Goal: Entertainment & Leisure: Consume media (video, audio)

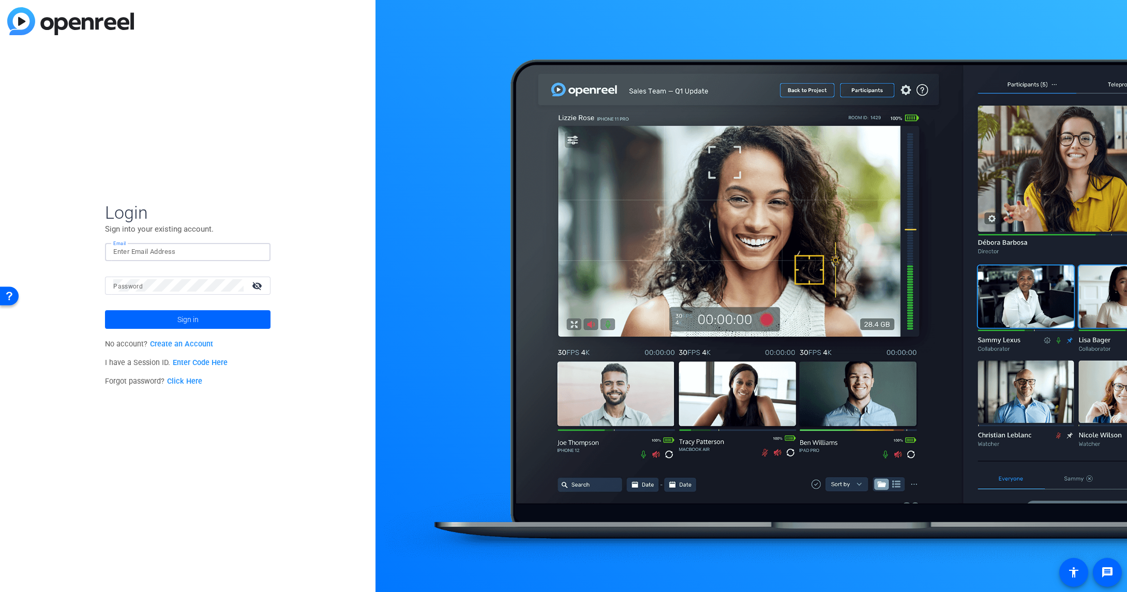
click at [180, 255] on input "Email" at bounding box center [187, 252] width 149 height 12
type input "[PERSON_NAME][EMAIL_ADDRESS][PERSON_NAME][DOMAIN_NAME]"
click at [105, 310] on button "Sign in" at bounding box center [188, 319] width 166 height 19
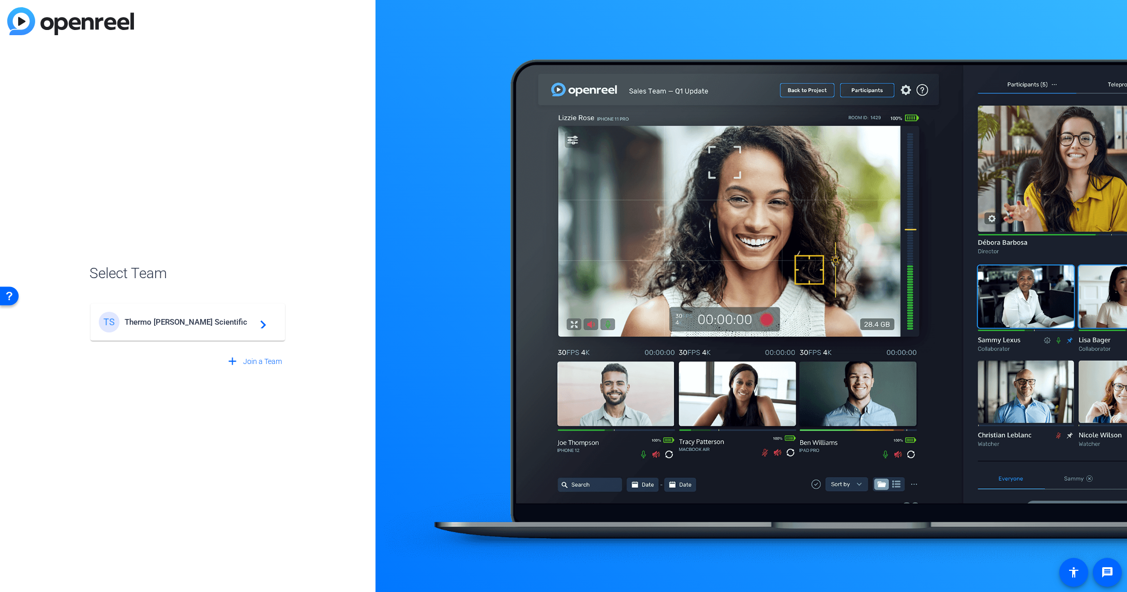
click at [209, 328] on div "TS Thermo [PERSON_NAME] Scientific navigate_next" at bounding box center [188, 322] width 178 height 21
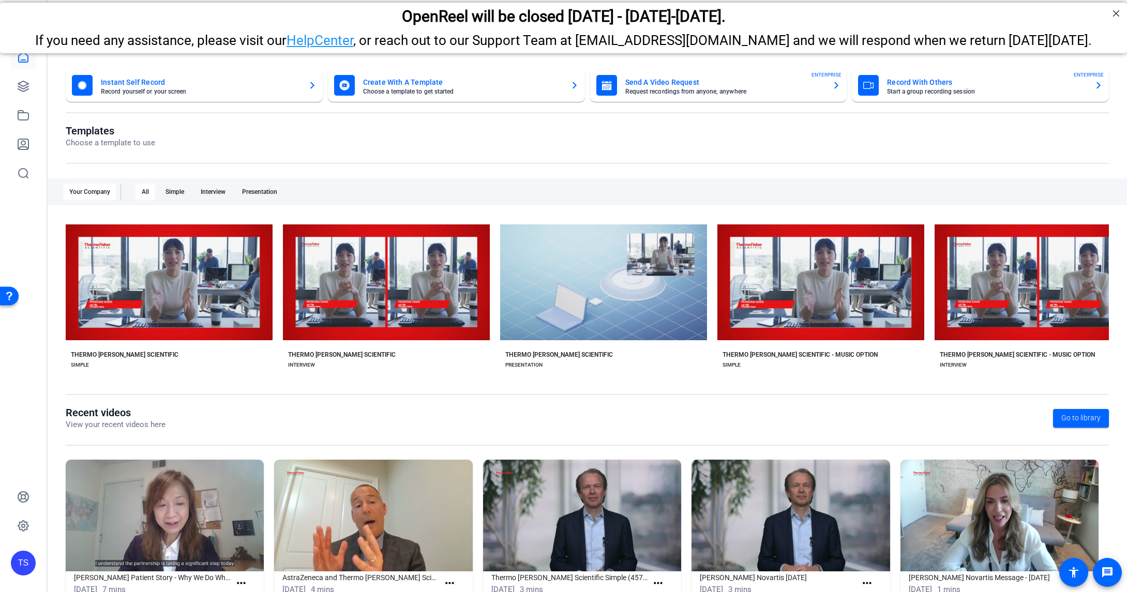
scroll to position [34, 0]
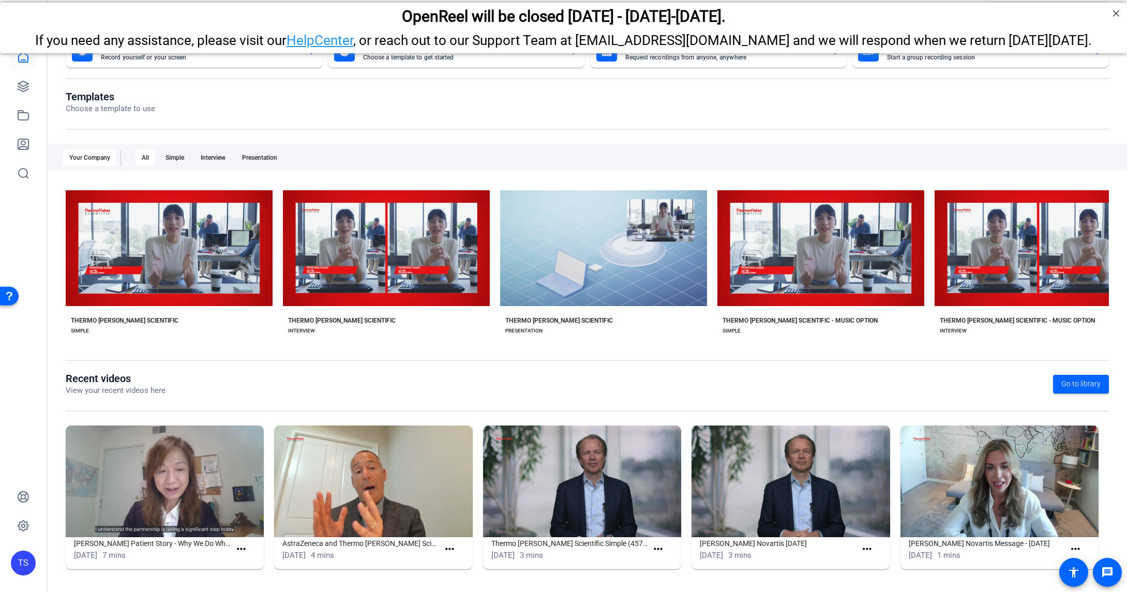
click at [350, 492] on img at bounding box center [373, 482] width 198 height 112
click at [368, 541] on h1 "AstraZeneca and Thermo [PERSON_NAME] Scientific - Central Laboratory Services P…" at bounding box center [360, 544] width 157 height 12
click at [365, 487] on img at bounding box center [373, 482] width 198 height 112
click at [312, 512] on img at bounding box center [373, 482] width 198 height 112
click at [323, 492] on img at bounding box center [373, 482] width 198 height 112
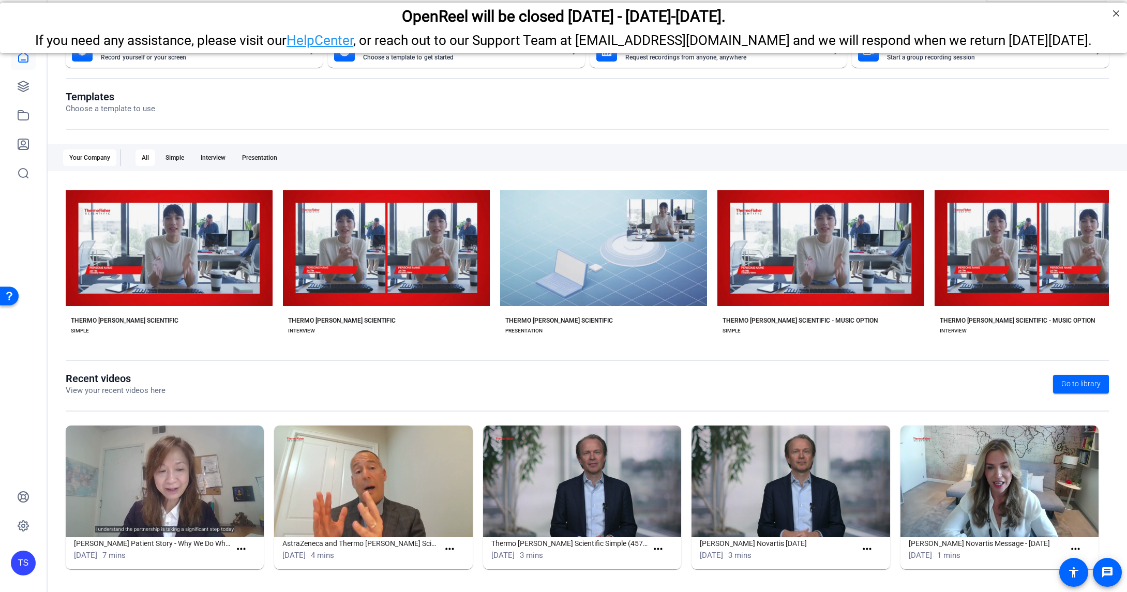
click at [376, 475] on img at bounding box center [373, 482] width 198 height 112
click at [449, 552] on mat-icon "more_horiz" at bounding box center [449, 549] width 13 height 13
click at [452, 564] on span "View" at bounding box center [470, 564] width 41 height 12
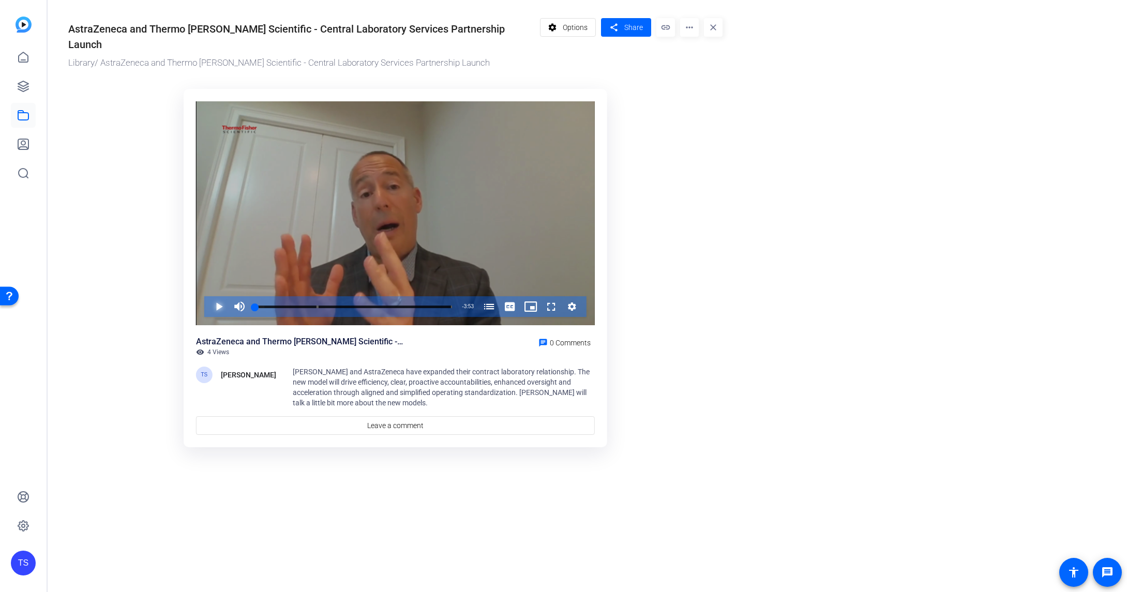
click at [209, 296] on span "Video Player" at bounding box center [209, 306] width 0 height 21
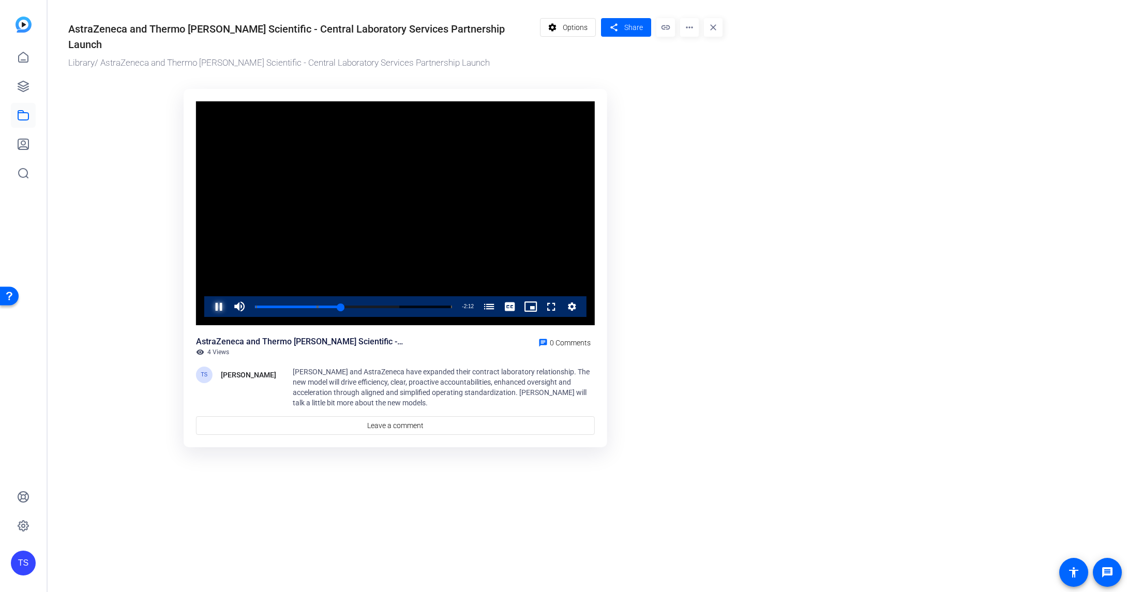
click at [209, 296] on span "Video Player" at bounding box center [209, 306] width 0 height 21
